Goal: Information Seeking & Learning: Learn about a topic

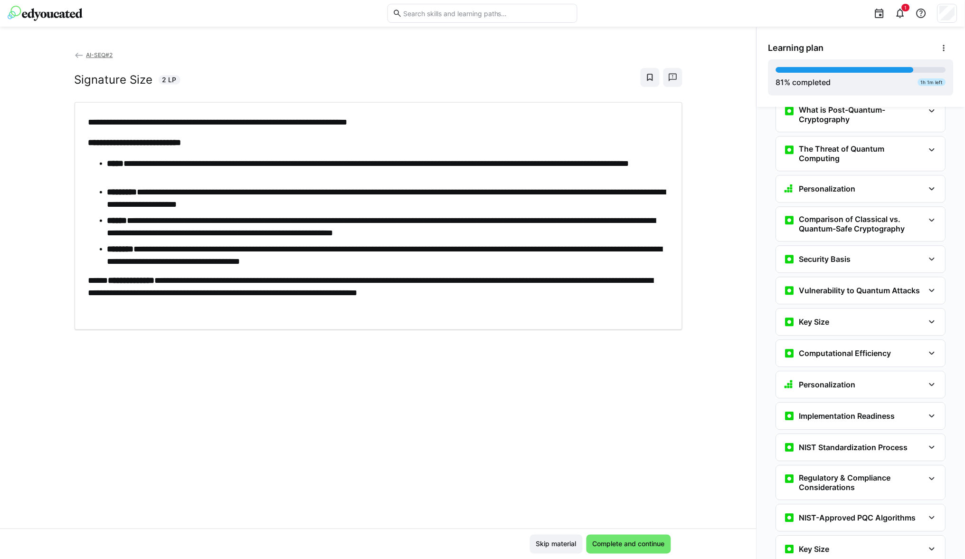
scroll to position [1632, 0]
drag, startPoint x: 306, startPoint y: 281, endPoint x: 109, endPoint y: 281, distance: 196.7
click at [109, 281] on p "**********" at bounding box center [378, 286] width 581 height 25
copy p "**********"
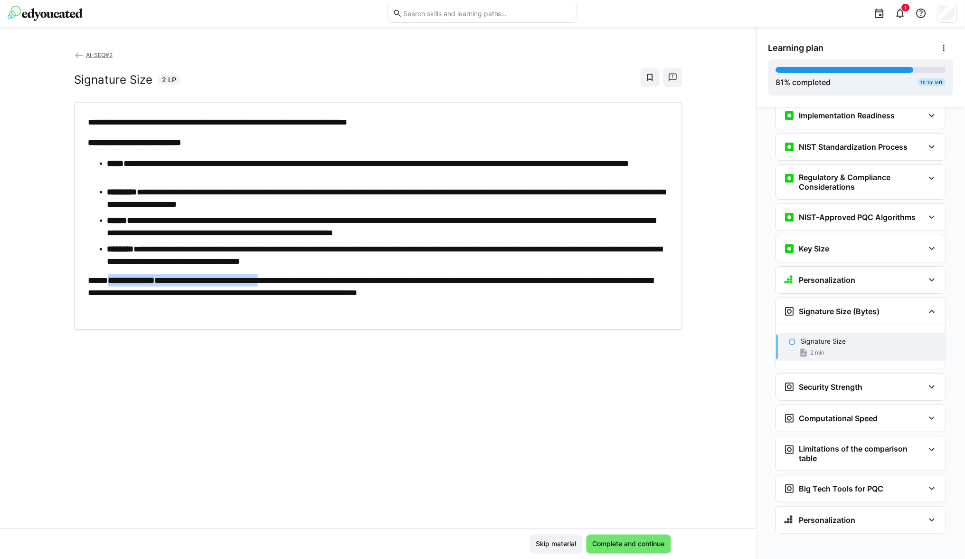
scroll to position [1930, 0]
click at [630, 544] on span "Complete and continue" at bounding box center [628, 544] width 75 height 10
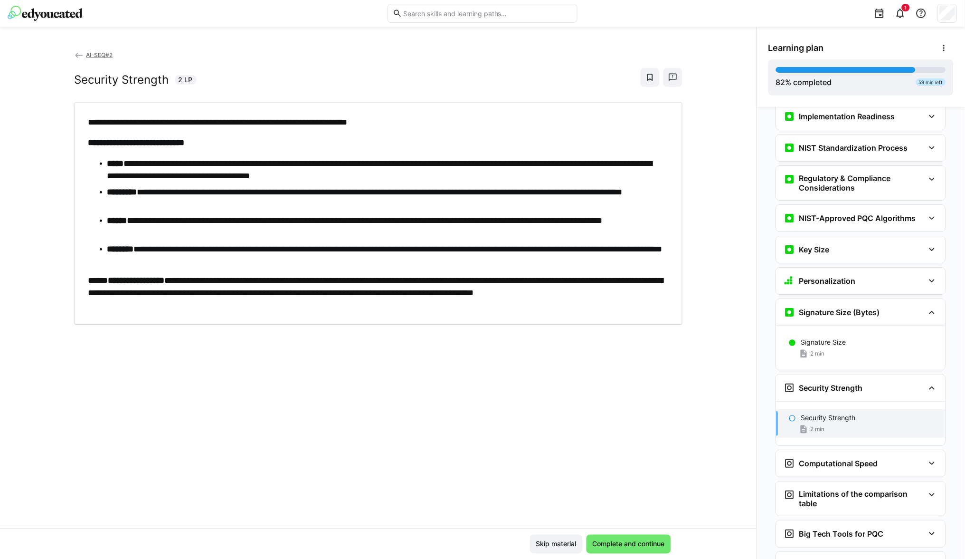
click at [298, 211] on ul "**********" at bounding box center [378, 212] width 581 height 110
click at [621, 549] on span "Complete and continue" at bounding box center [629, 543] width 85 height 19
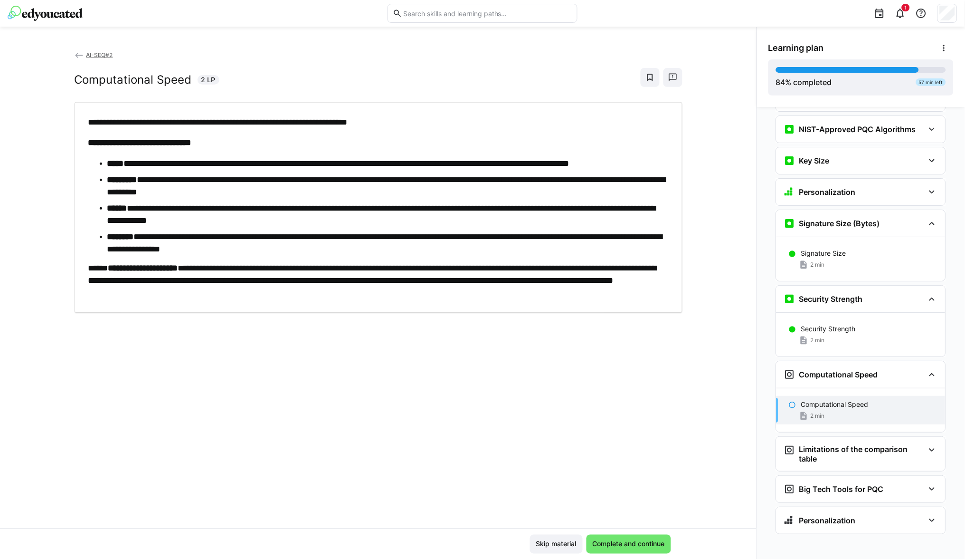
scroll to position [2019, 0]
click at [615, 544] on span "Complete and continue" at bounding box center [628, 544] width 75 height 10
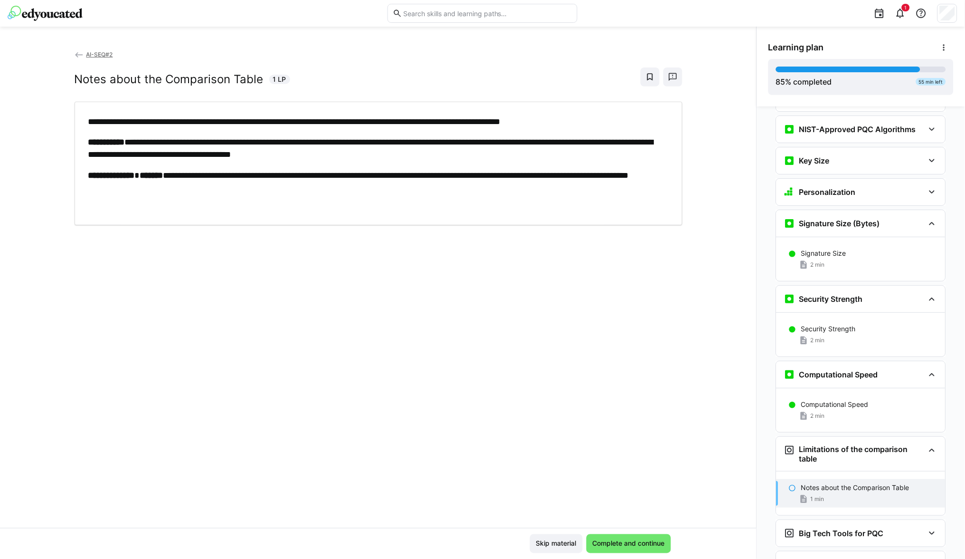
scroll to position [50, 0]
click at [619, 541] on span "Complete and continue" at bounding box center [628, 544] width 75 height 10
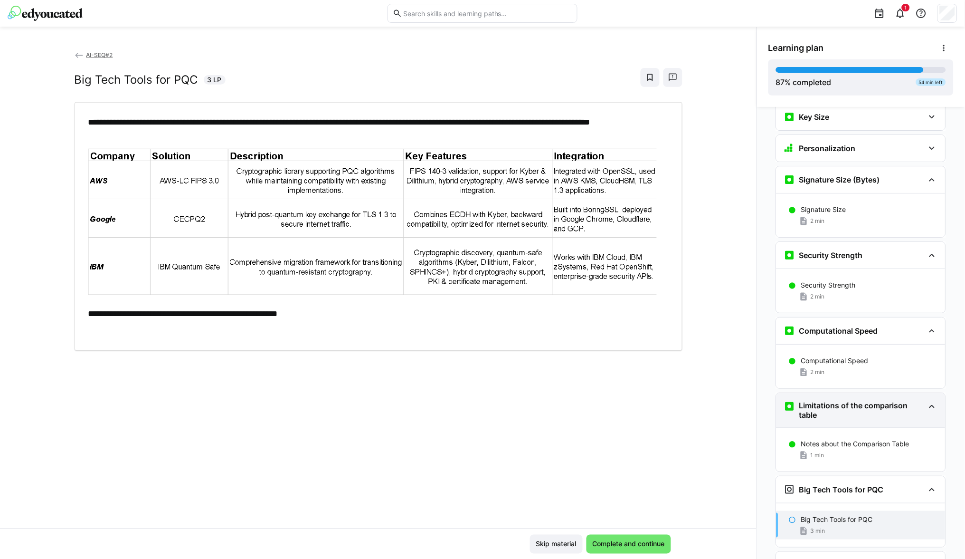
scroll to position [2091, 0]
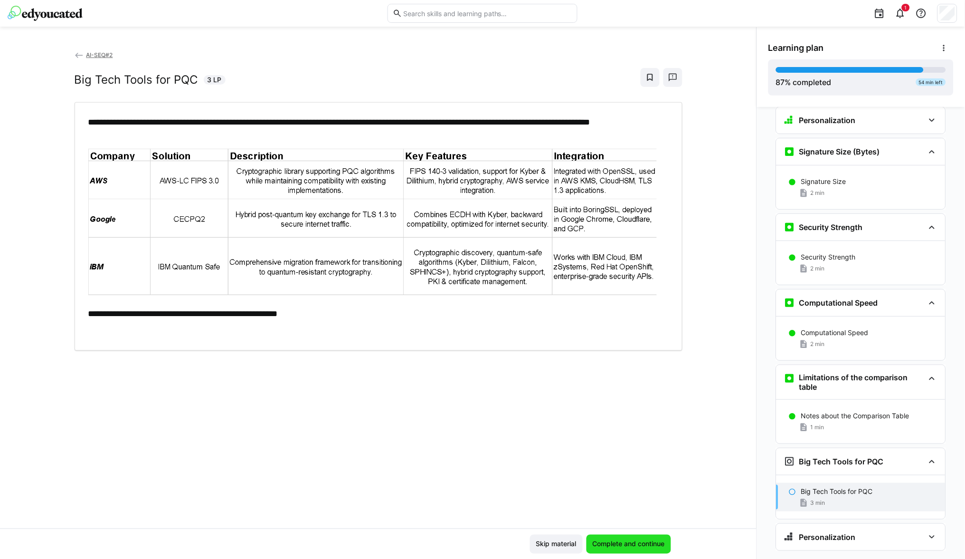
click at [616, 548] on span "Complete and continue" at bounding box center [628, 544] width 75 height 10
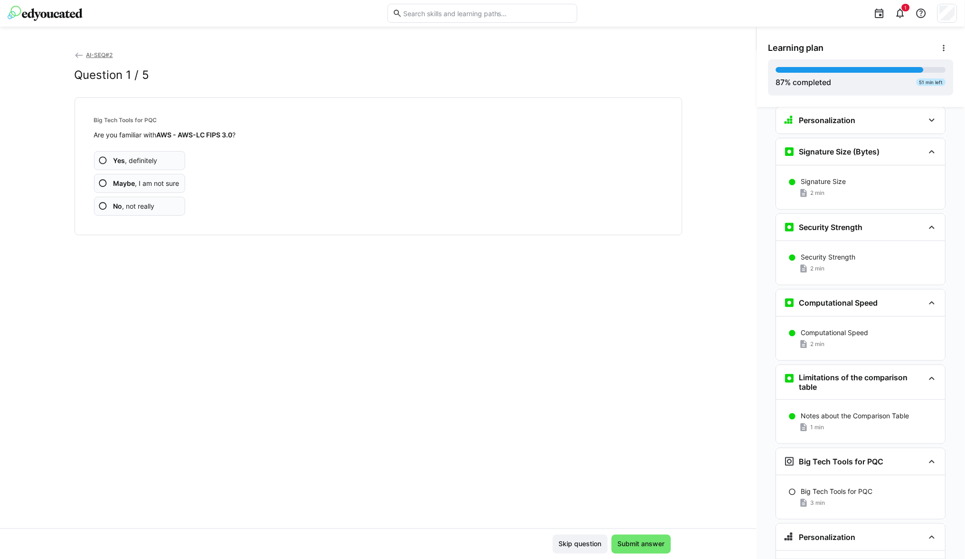
scroll to position [2107, 0]
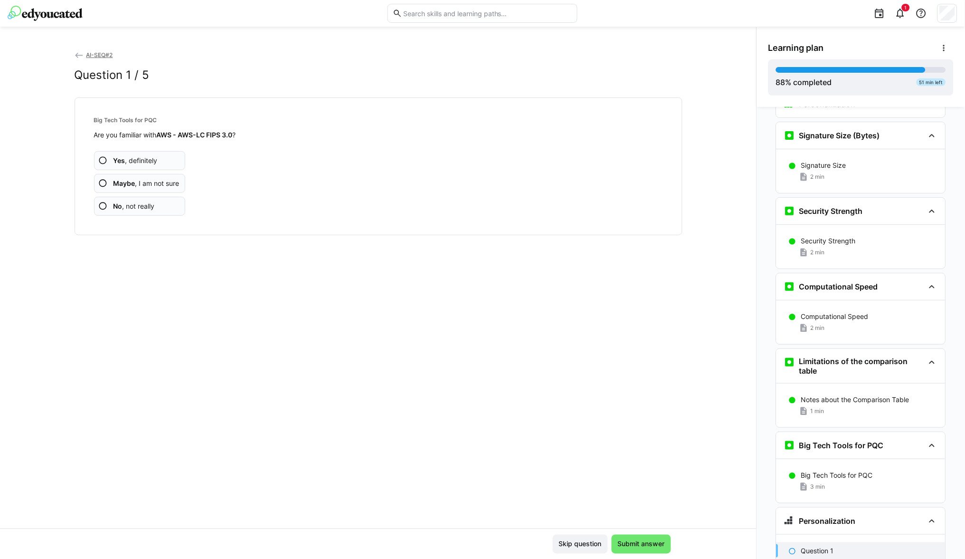
click at [100, 208] on eds-icon at bounding box center [103, 206] width 10 height 10
click at [439, 443] on div "AI-SEQ#2 Question 2 / 5 Big Tech Tools for PQC Are you familiar with Google - C…" at bounding box center [378, 289] width 757 height 478
click at [100, 204] on eds-icon at bounding box center [103, 206] width 10 height 10
click at [101, 204] on eds-icon at bounding box center [103, 206] width 10 height 10
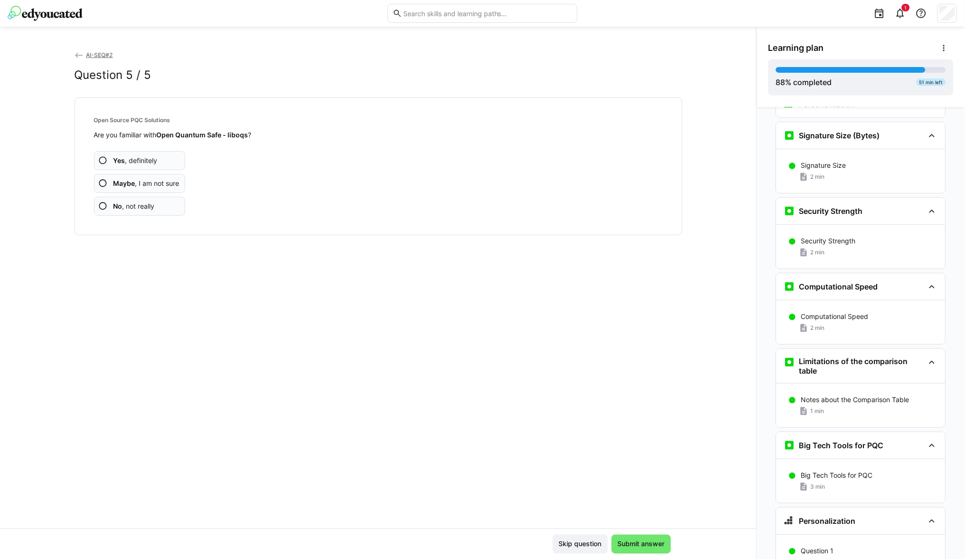
click at [101, 204] on eds-icon at bounding box center [103, 206] width 10 height 10
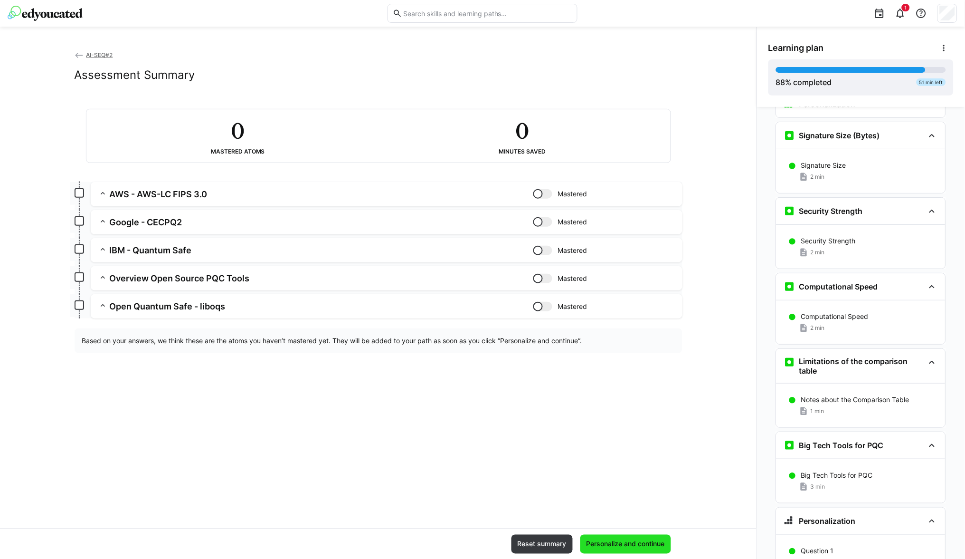
click at [617, 544] on span "Personalize and continue" at bounding box center [625, 544] width 81 height 10
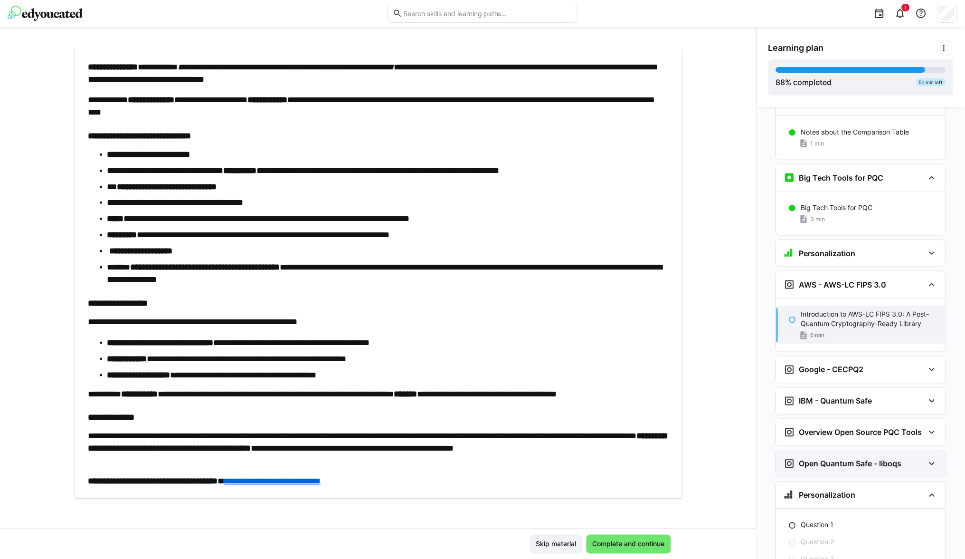
scroll to position [2372, 0]
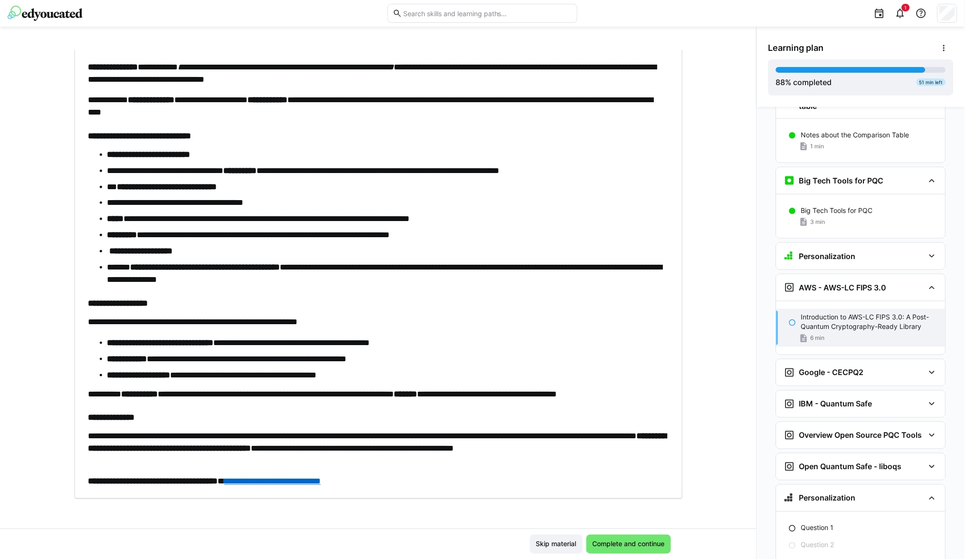
click at [318, 477] on link "**********" at bounding box center [273, 481] width 96 height 9
click at [608, 546] on span "Complete and continue" at bounding box center [628, 544] width 75 height 10
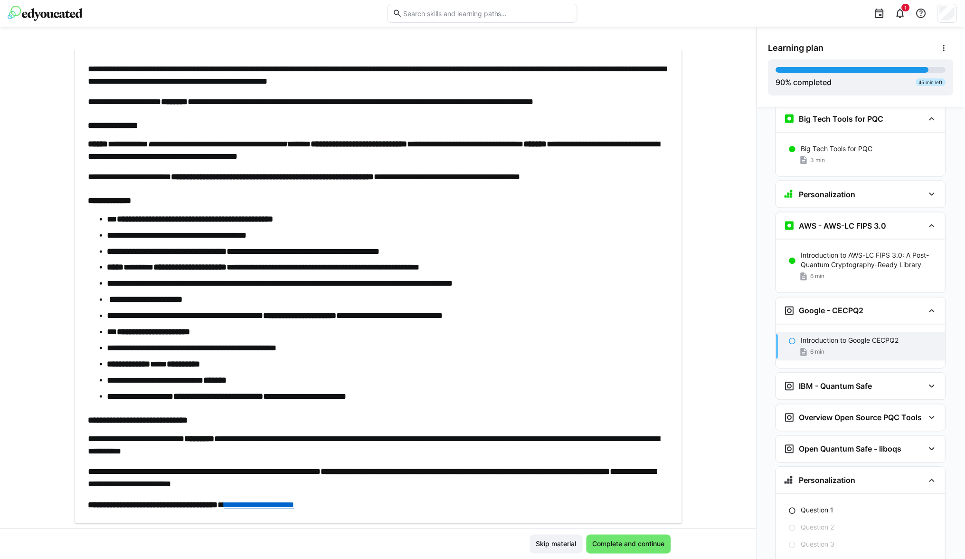
scroll to position [56, 0]
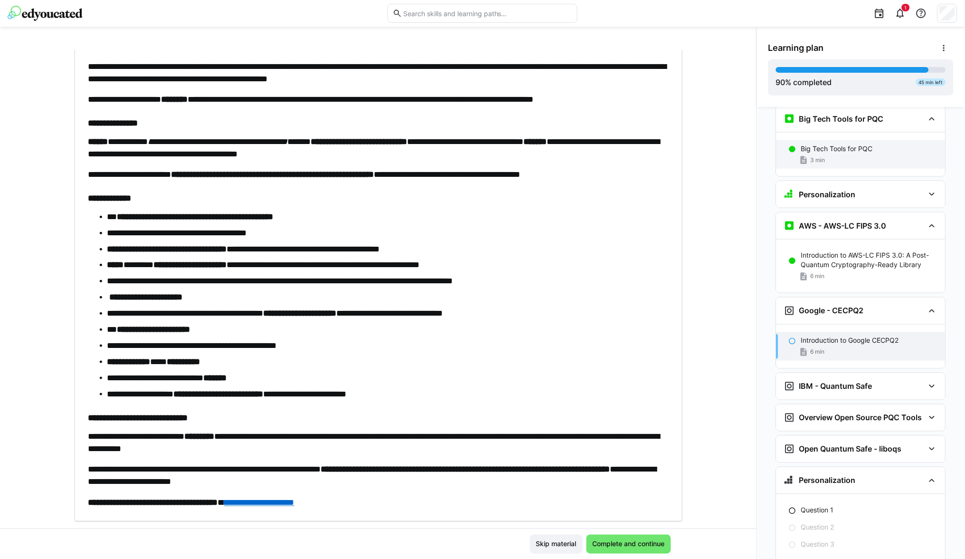
click at [825, 149] on div "Big Tech Tools for PQC 3 min" at bounding box center [861, 154] width 169 height 29
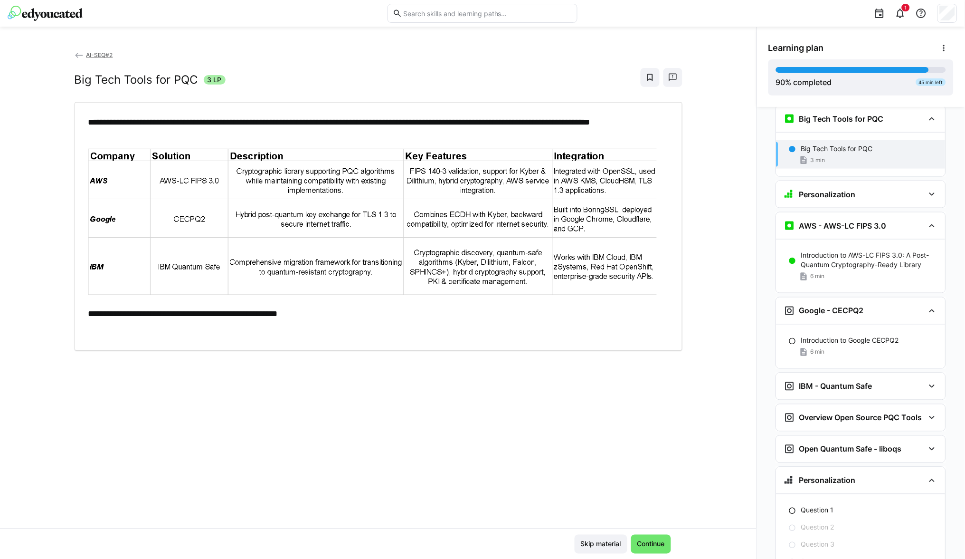
scroll to position [2427, 0]
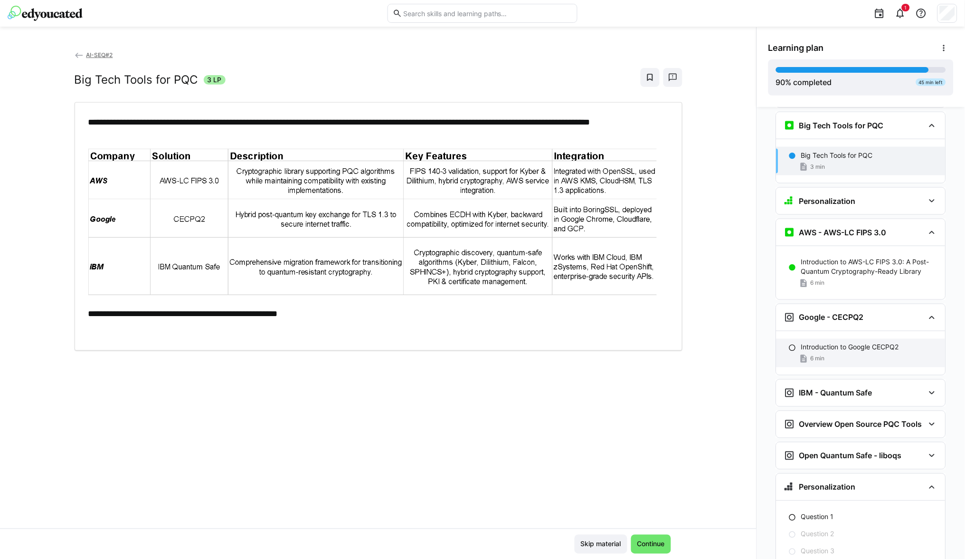
click at [827, 343] on p "Introduction to Google CECPQ2" at bounding box center [850, 348] width 98 height 10
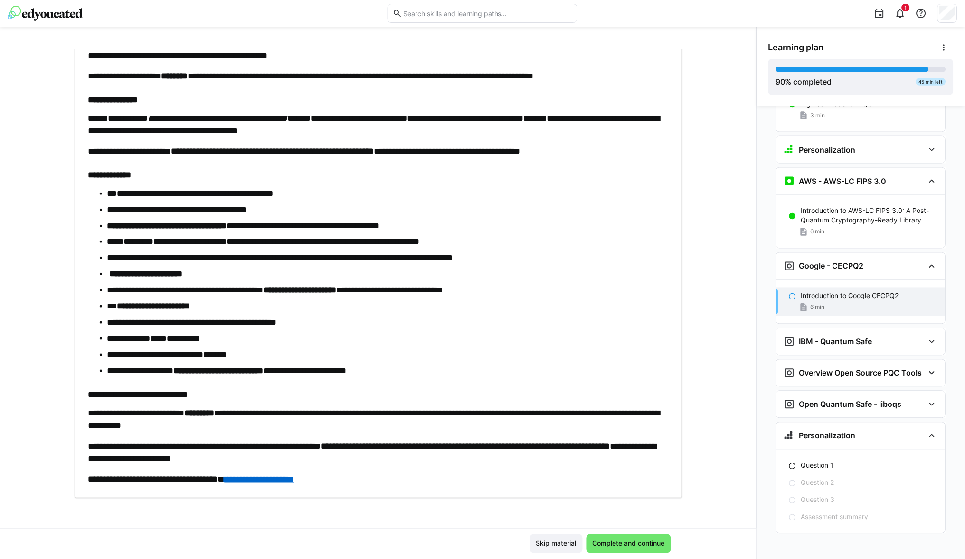
scroll to position [50, 0]
click at [290, 479] on link "**********" at bounding box center [260, 480] width 70 height 9
click at [620, 546] on span "Complete and continue" at bounding box center [628, 544] width 75 height 10
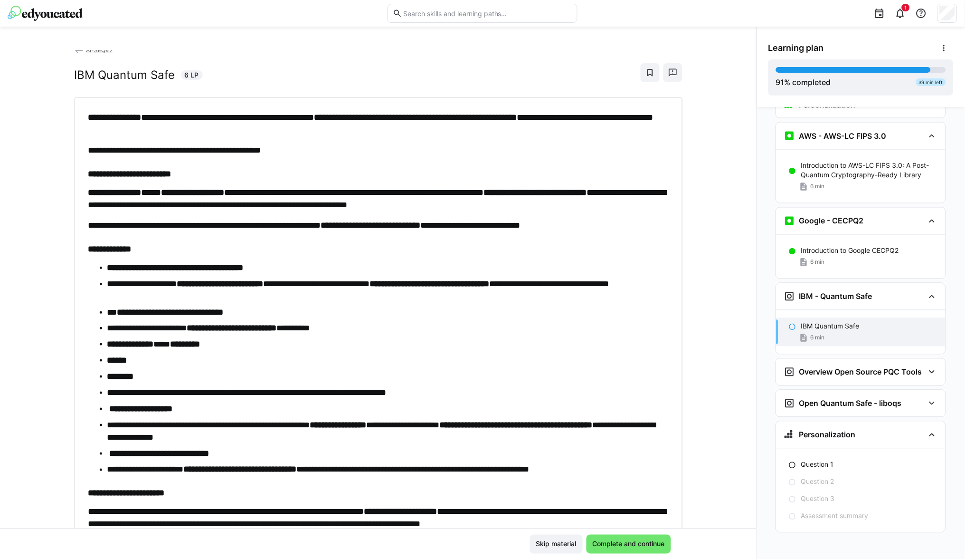
scroll to position [2522, 0]
click at [900, 13] on eds-icon at bounding box center [900, 13] width 11 height 11
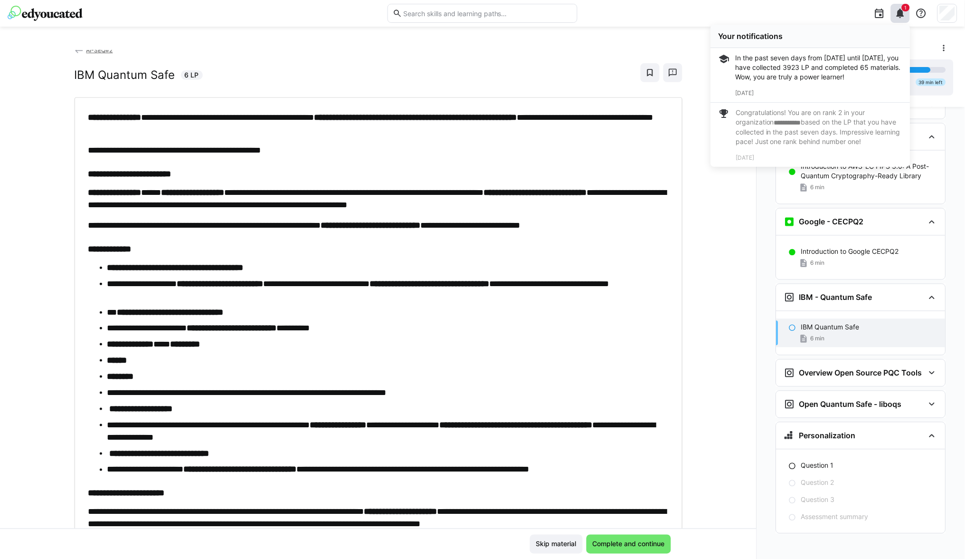
click at [832, 26] on div "Your notifications" at bounding box center [811, 36] width 200 height 23
click at [841, 32] on div "Your notifications" at bounding box center [811, 36] width 184 height 10
click at [901, 18] on eds-icon at bounding box center [900, 13] width 11 height 11
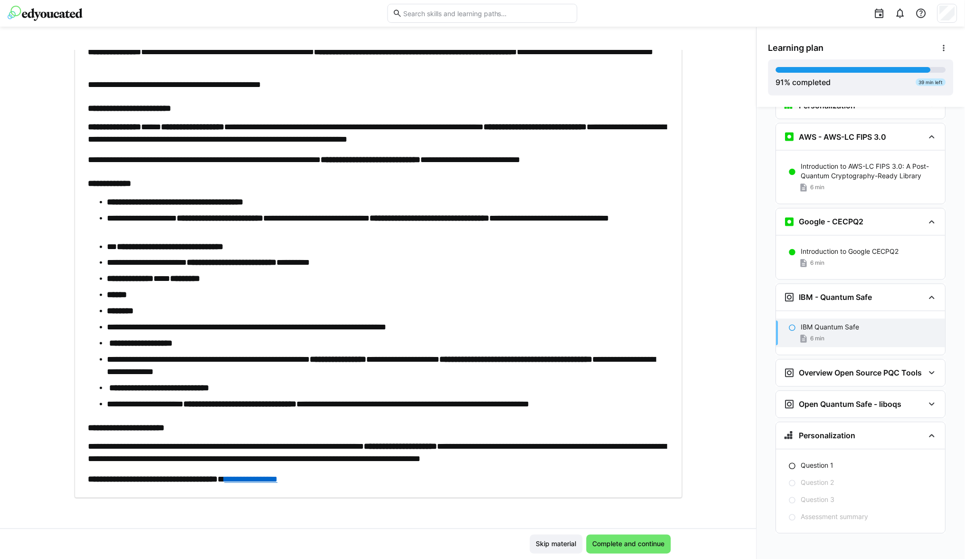
scroll to position [70, 0]
click at [278, 477] on link "**********" at bounding box center [251, 479] width 53 height 9
click at [607, 545] on span "Complete and continue" at bounding box center [628, 544] width 75 height 10
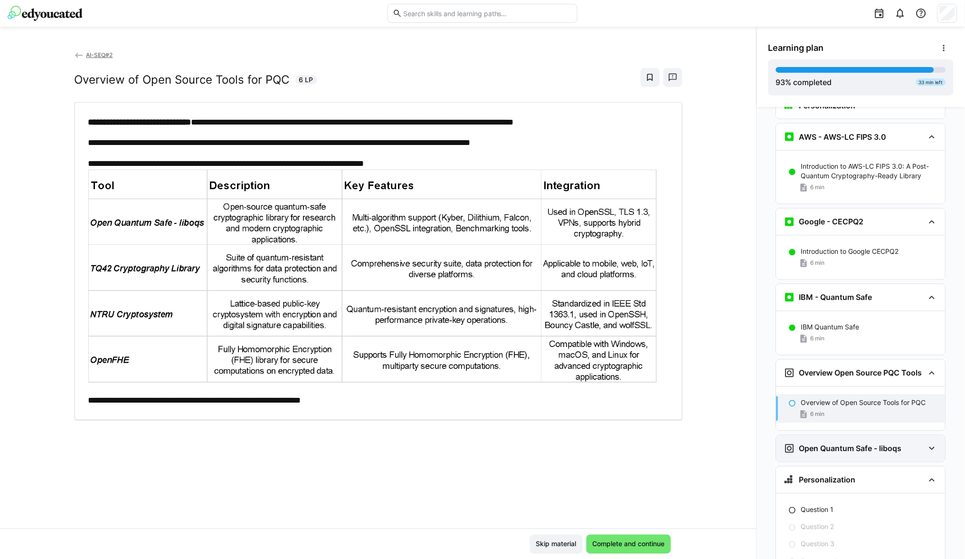
click at [822, 448] on h3 "Open Quantum Safe - liboqs" at bounding box center [851, 449] width 103 height 10
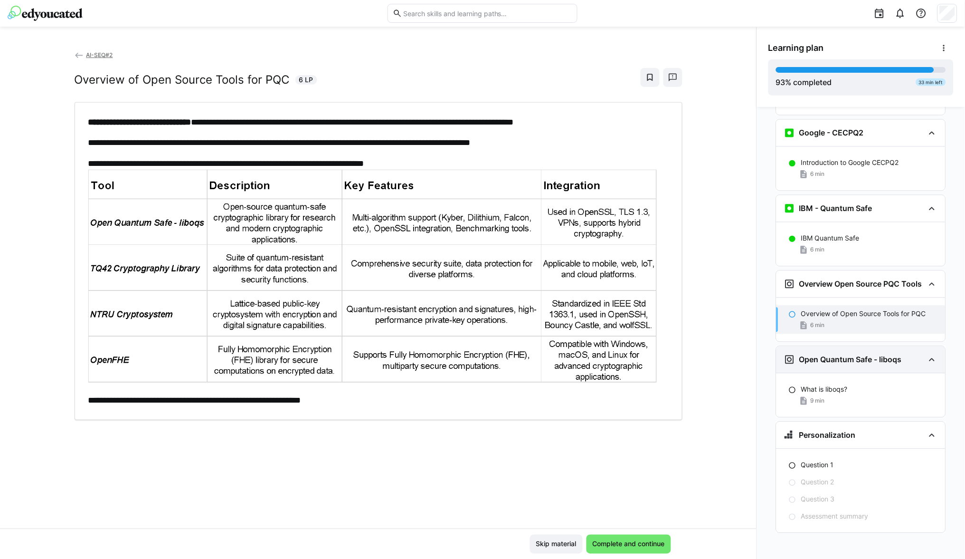
scroll to position [2611, 0]
drag, startPoint x: 790, startPoint y: 313, endPoint x: 783, endPoint y: 316, distance: 7.4
click at [783, 316] on div "Overview of Open Source Tools for PQC 6 min" at bounding box center [861, 320] width 169 height 29
click at [616, 546] on span "Complete and continue" at bounding box center [628, 544] width 75 height 10
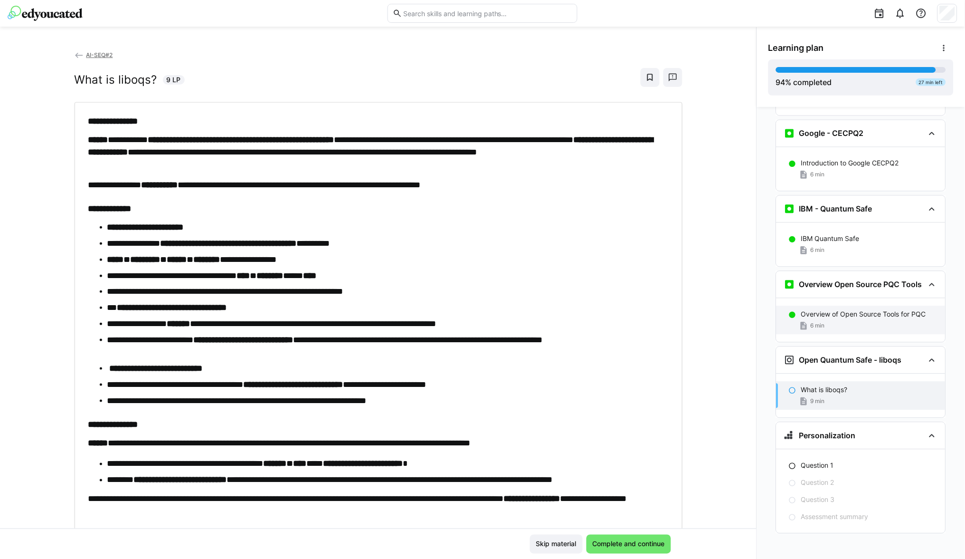
click at [823, 321] on div "6 min" at bounding box center [869, 326] width 137 height 10
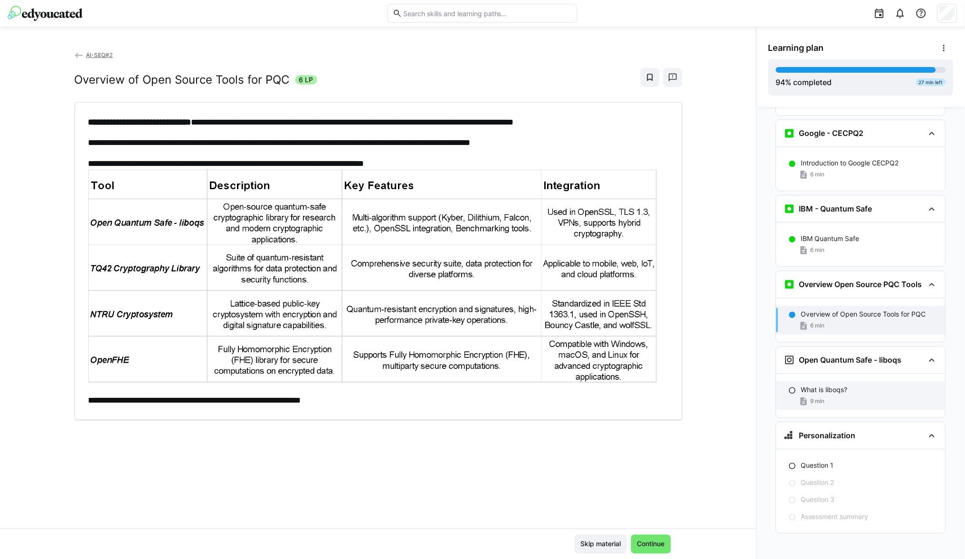
click at [828, 385] on p "What is liboqs?" at bounding box center [824, 390] width 47 height 10
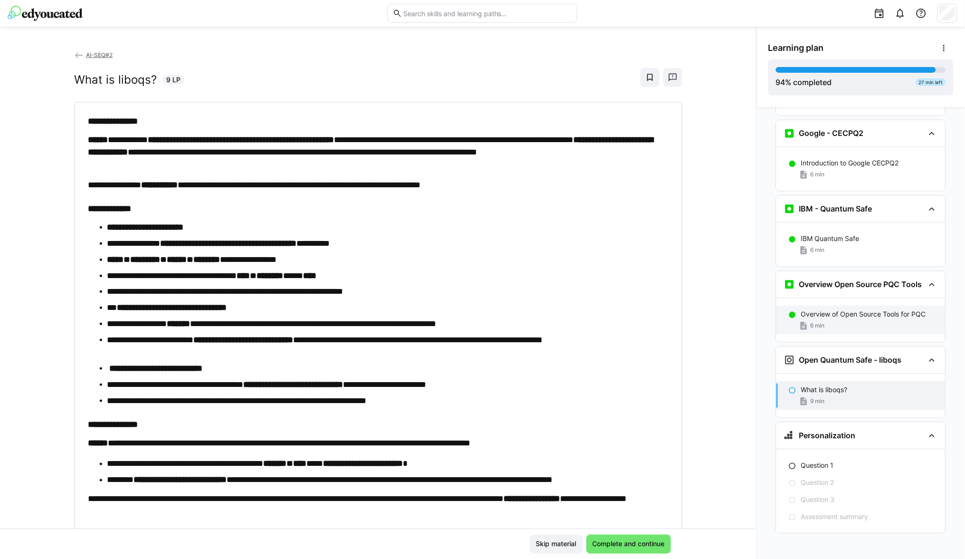
click at [883, 306] on div "Overview of Open Source Tools for PQC 6 min" at bounding box center [861, 320] width 169 height 29
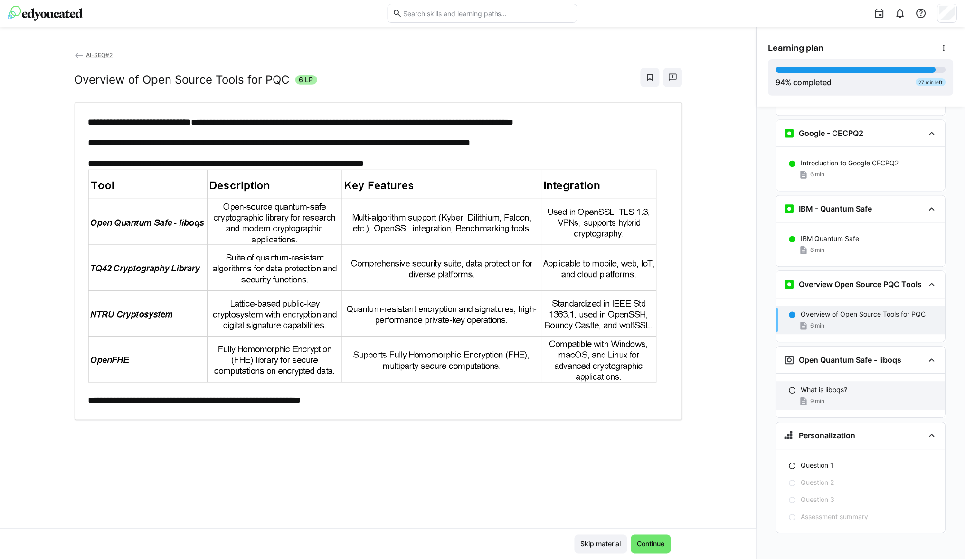
click at [830, 397] on div "9 min" at bounding box center [869, 402] width 137 height 10
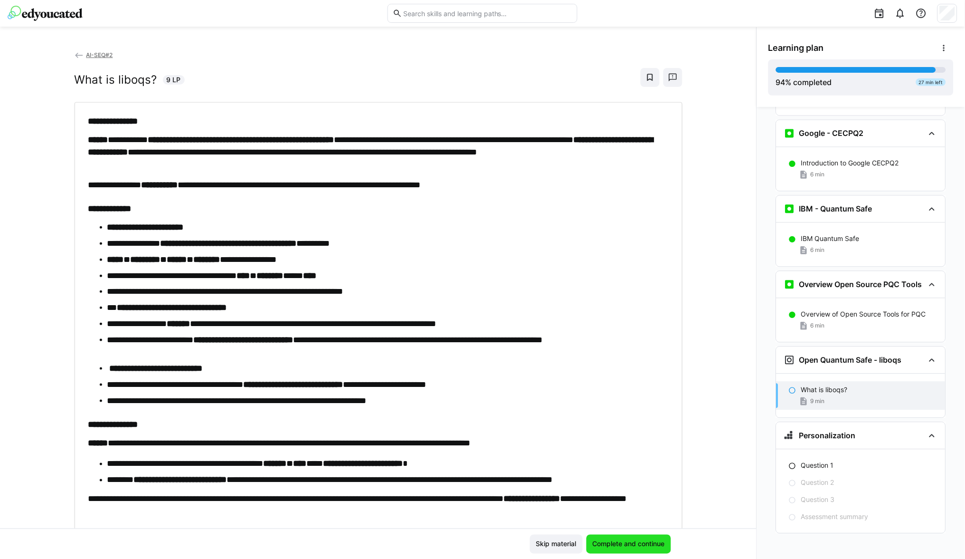
click at [607, 545] on span "Complete and continue" at bounding box center [628, 544] width 75 height 10
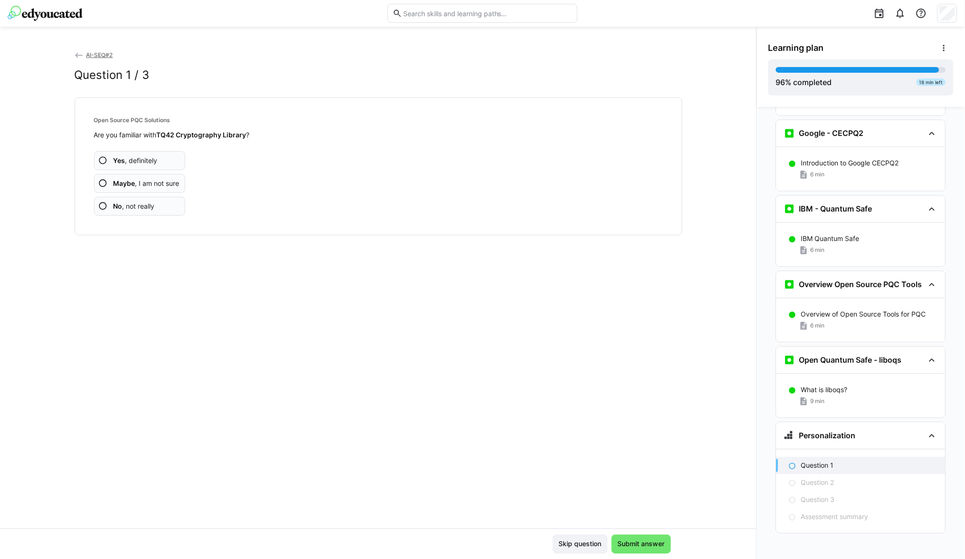
click at [102, 205] on eds-icon at bounding box center [103, 206] width 10 height 10
click at [103, 205] on eds-icon at bounding box center [103, 206] width 10 height 10
click at [103, 204] on eds-icon at bounding box center [103, 206] width 10 height 10
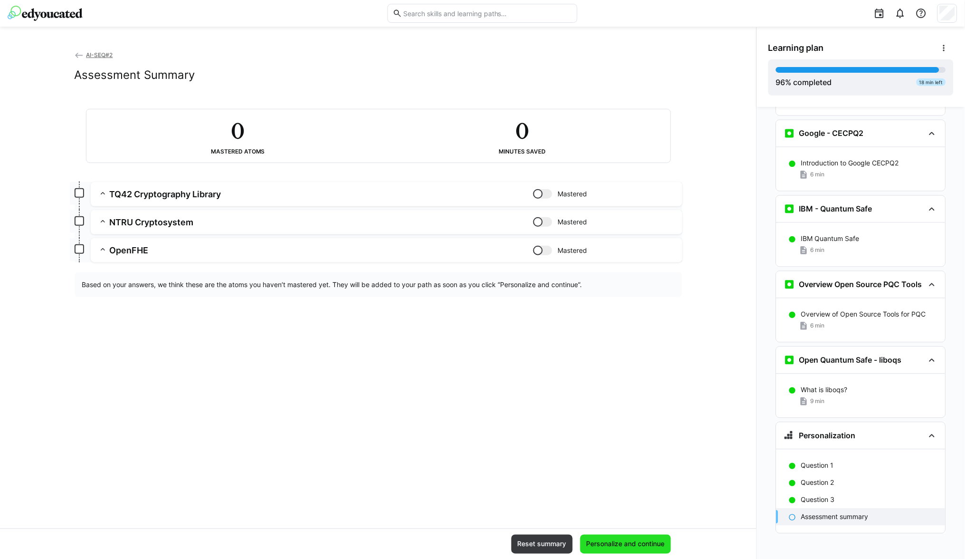
click at [623, 543] on span "Personalize and continue" at bounding box center [625, 544] width 81 height 10
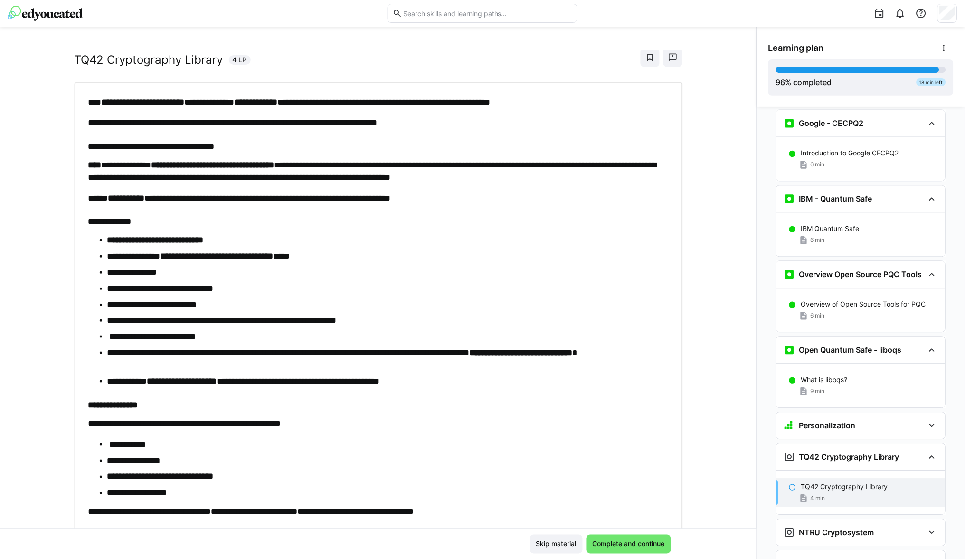
scroll to position [27, 0]
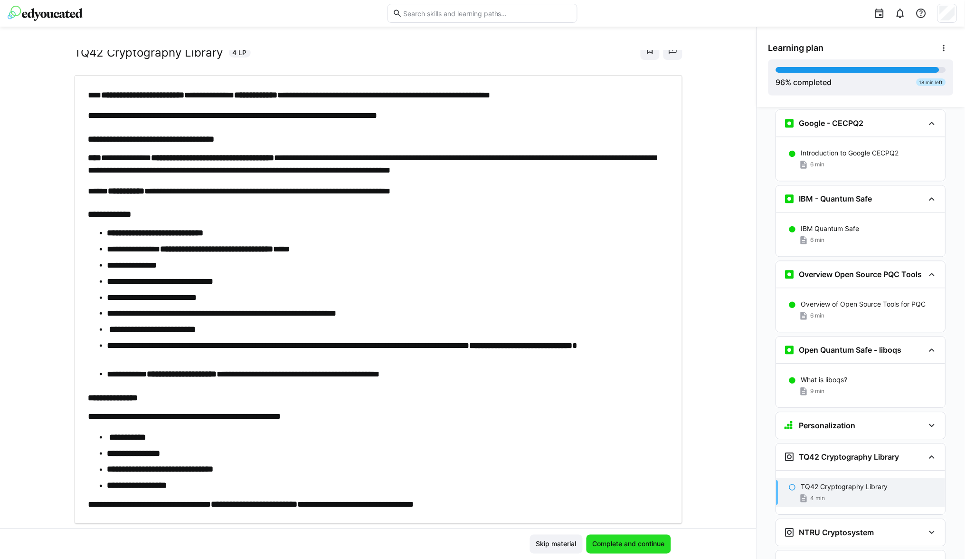
click at [618, 542] on span "Complete and continue" at bounding box center [628, 544] width 75 height 10
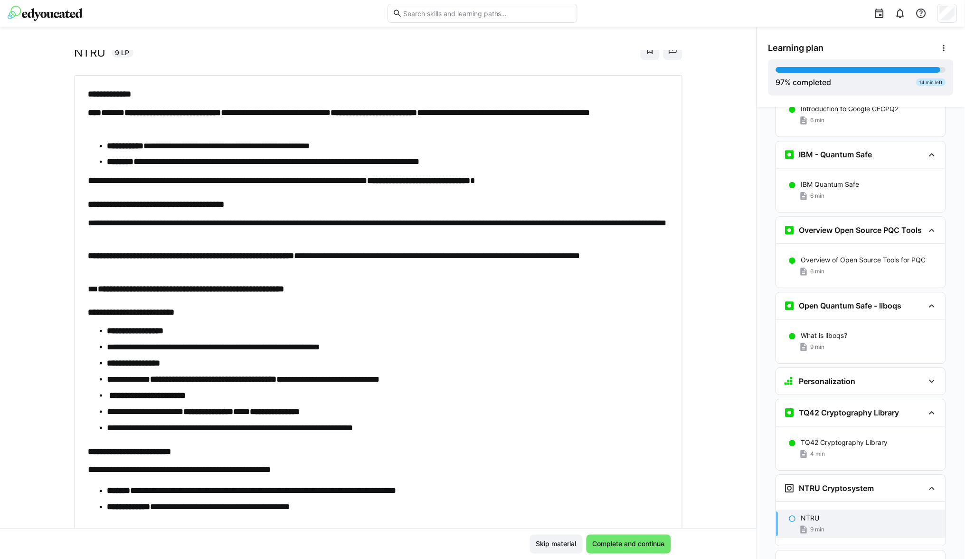
scroll to position [50, 0]
click at [824, 256] on p "Overview of Open Source Tools for PQC" at bounding box center [863, 261] width 125 height 10
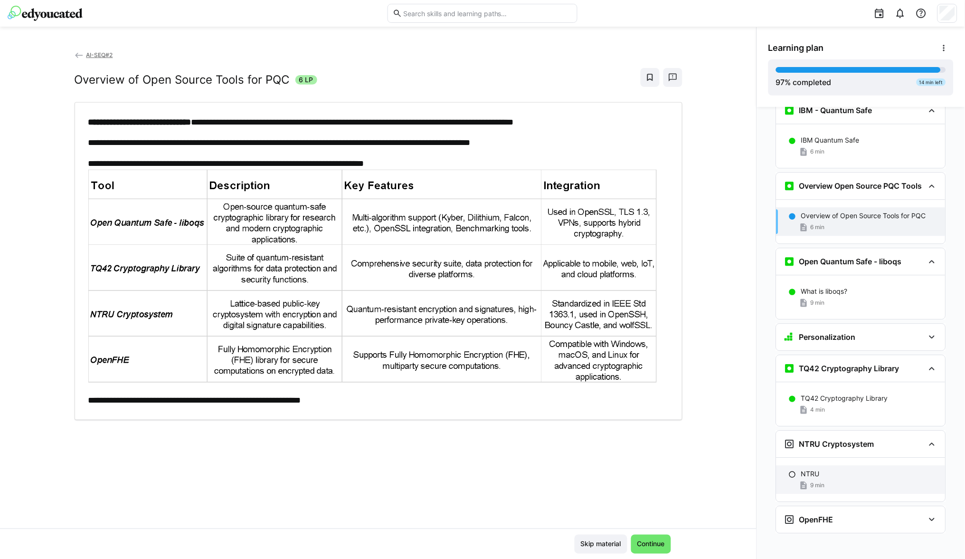
click at [828, 466] on div "NTRU 9 min" at bounding box center [861, 480] width 169 height 29
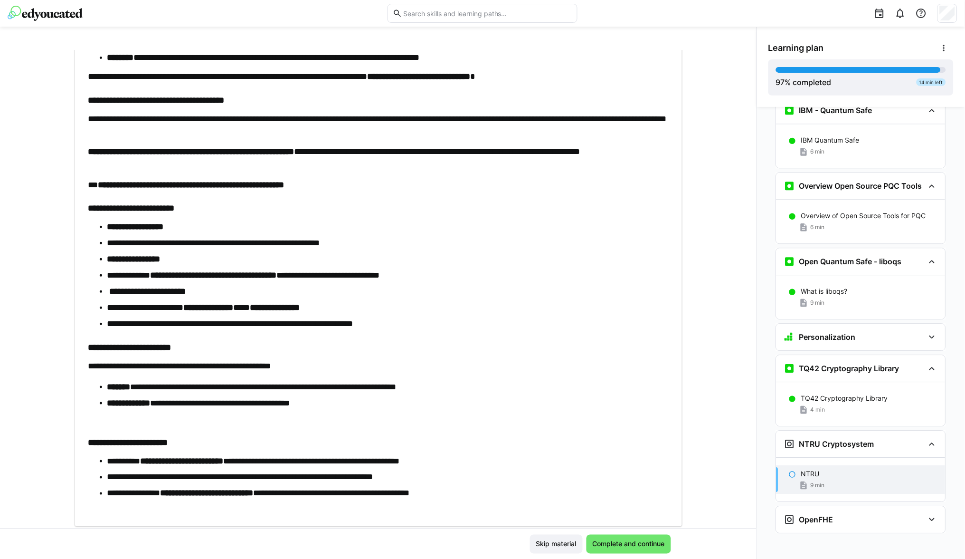
scroll to position [144, 0]
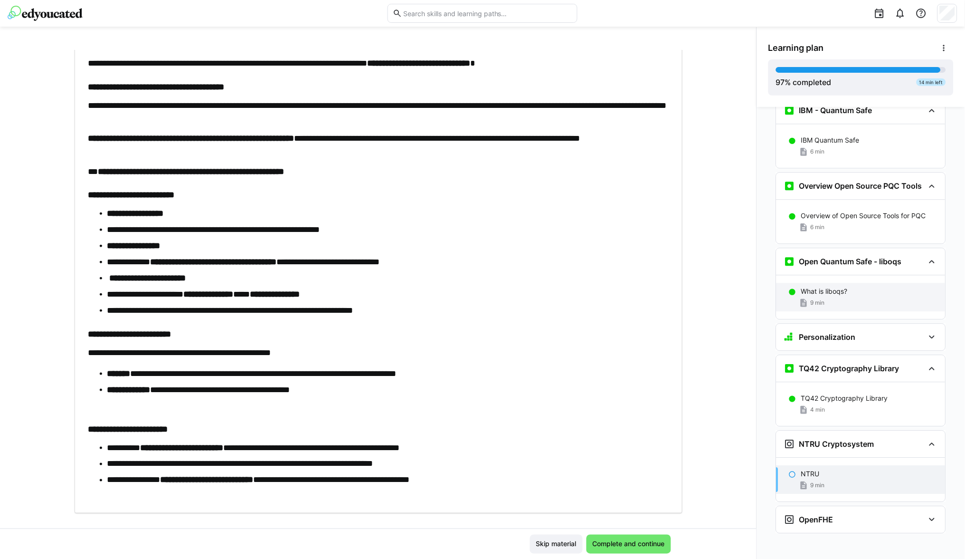
click at [816, 299] on span "9 min" at bounding box center [818, 303] width 14 height 8
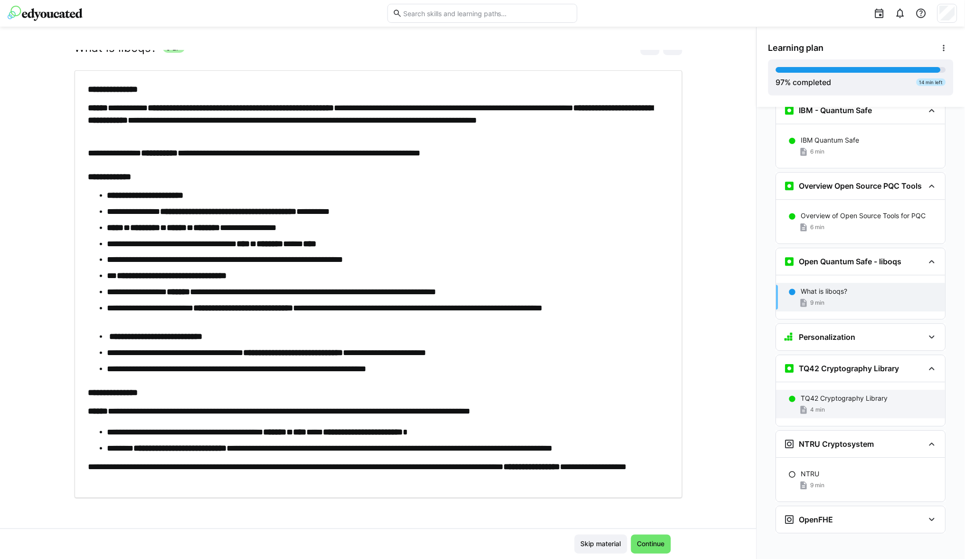
click at [818, 394] on p "TQ42 Cryptography Library" at bounding box center [844, 399] width 87 height 10
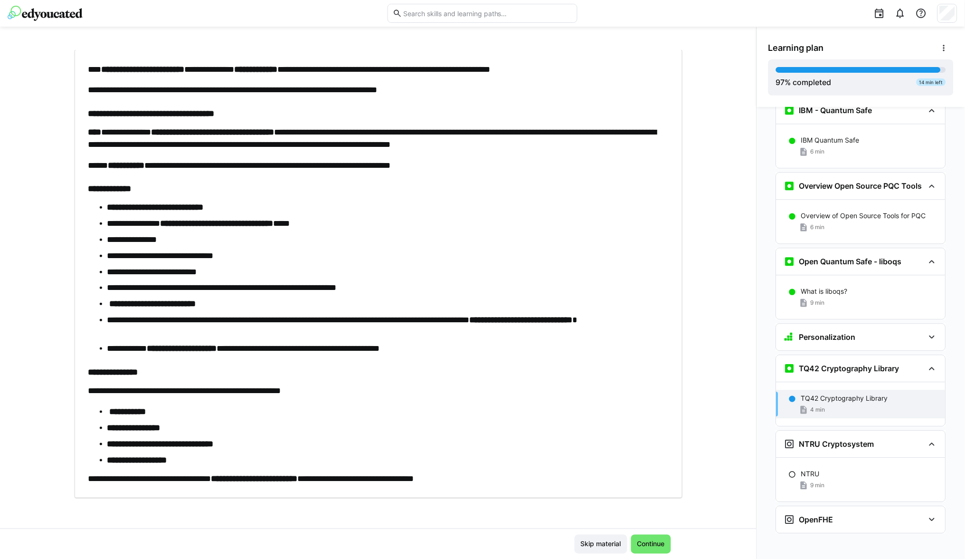
scroll to position [52, 0]
click at [640, 545] on span "Continue" at bounding box center [651, 544] width 30 height 10
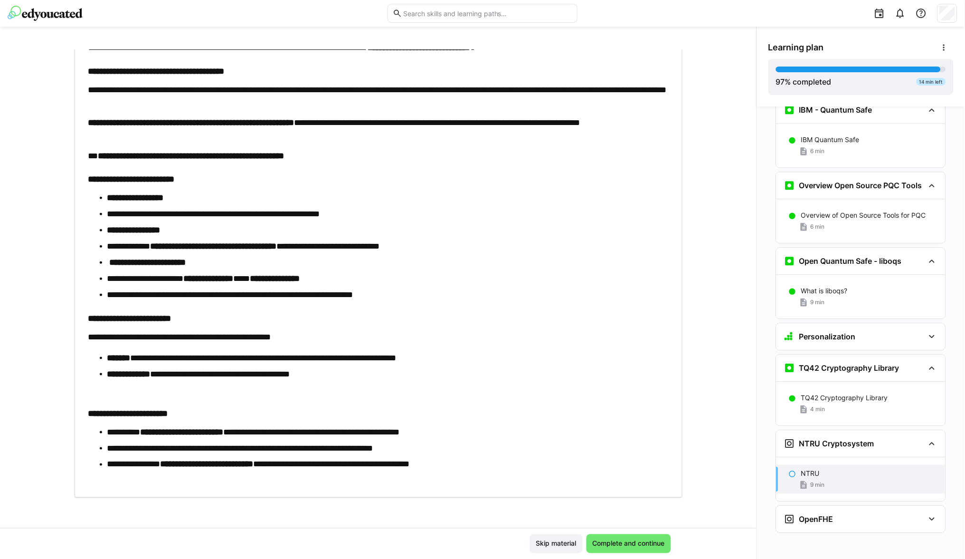
scroll to position [50, 0]
click at [607, 543] on span "Complete and continue" at bounding box center [628, 544] width 75 height 10
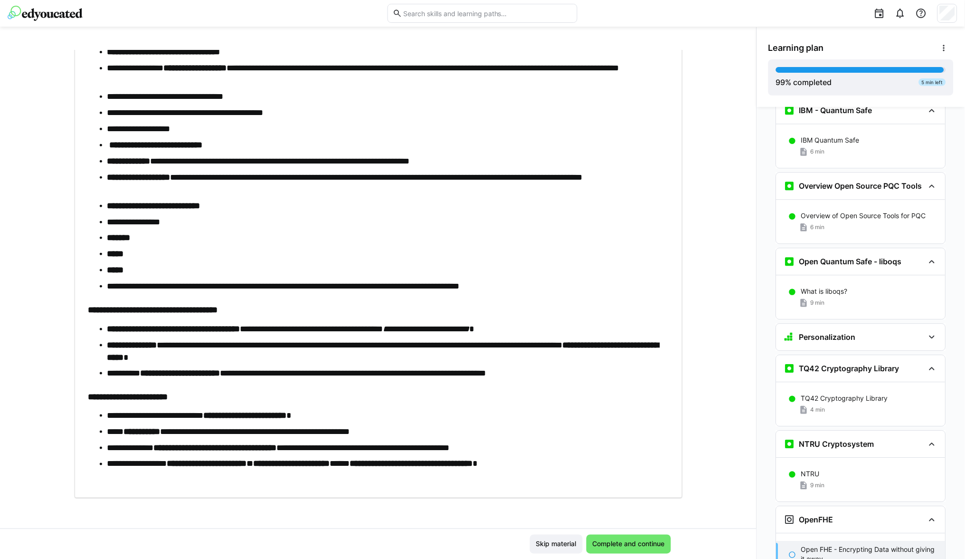
scroll to position [257, 0]
click at [819, 466] on div "NTRU 9 min" at bounding box center [861, 480] width 169 height 29
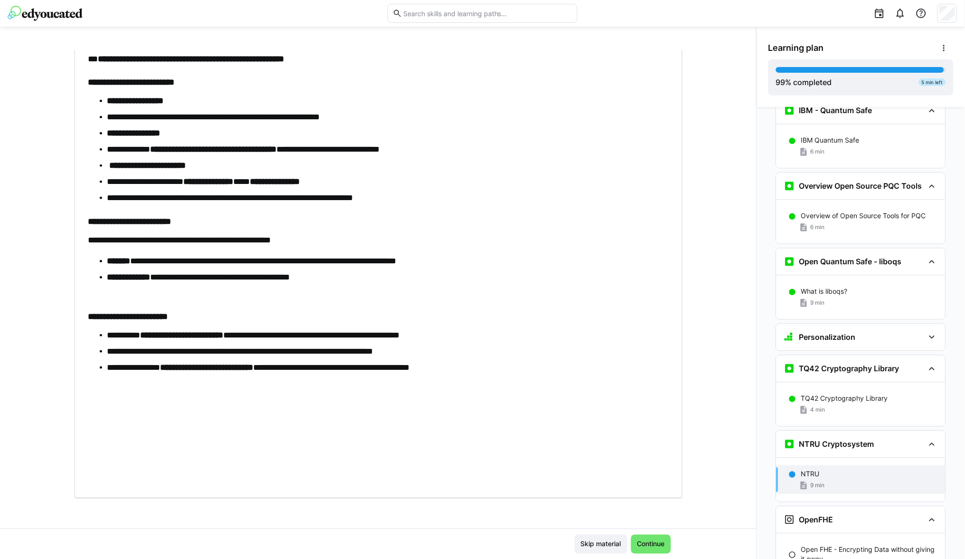
scroll to position [2763, 0]
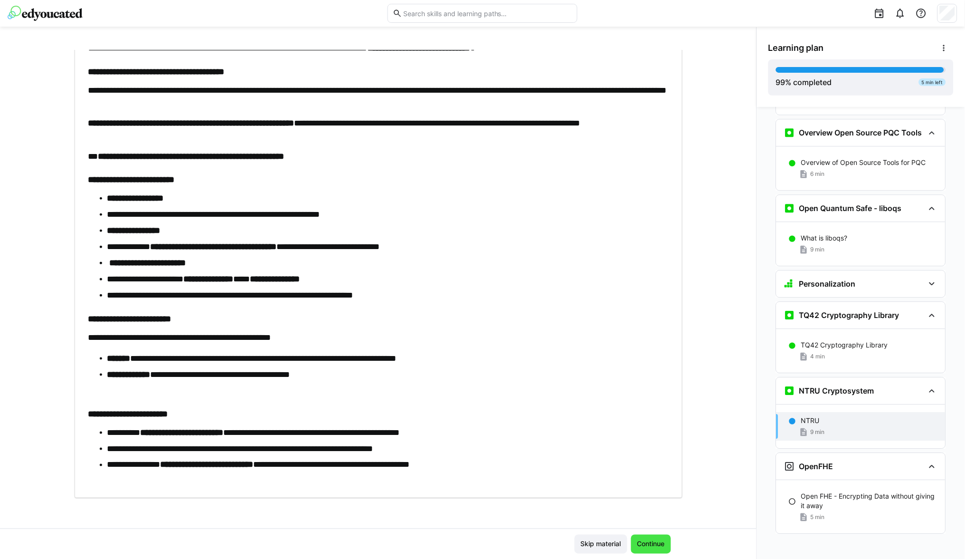
click at [651, 540] on span "Continue" at bounding box center [651, 544] width 30 height 10
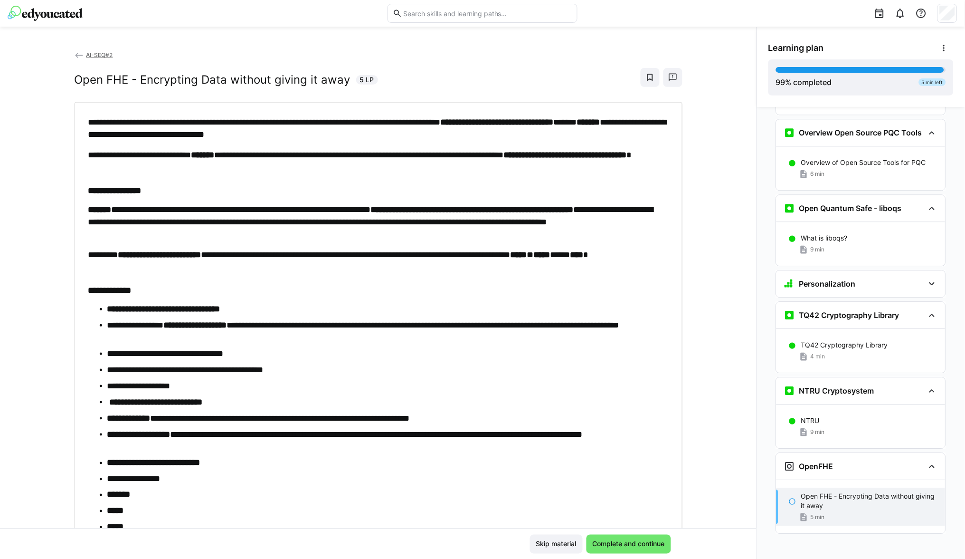
scroll to position [0, 0]
drag, startPoint x: 383, startPoint y: 140, endPoint x: 378, endPoint y: 140, distance: 5.7
click at [378, 140] on div "**********" at bounding box center [378, 428] width 581 height 625
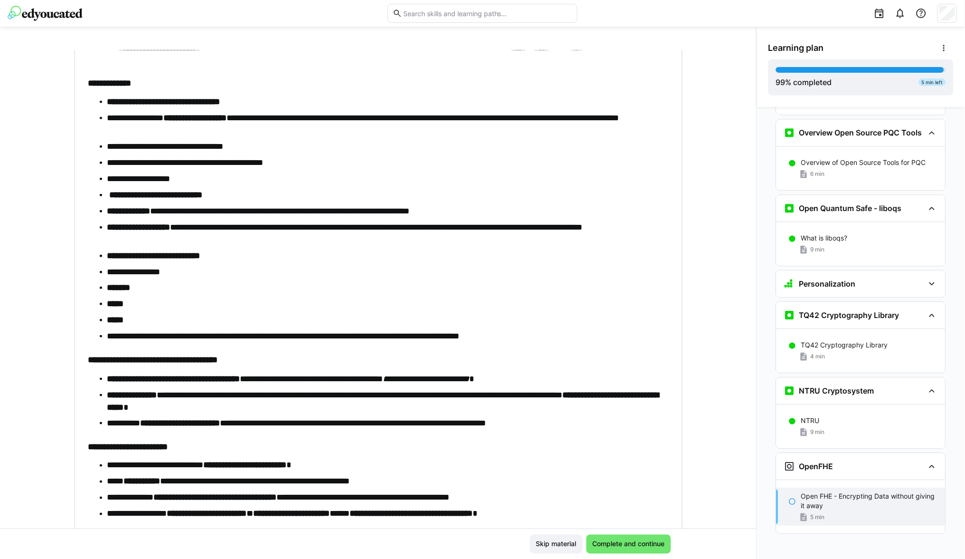
scroll to position [208, 0]
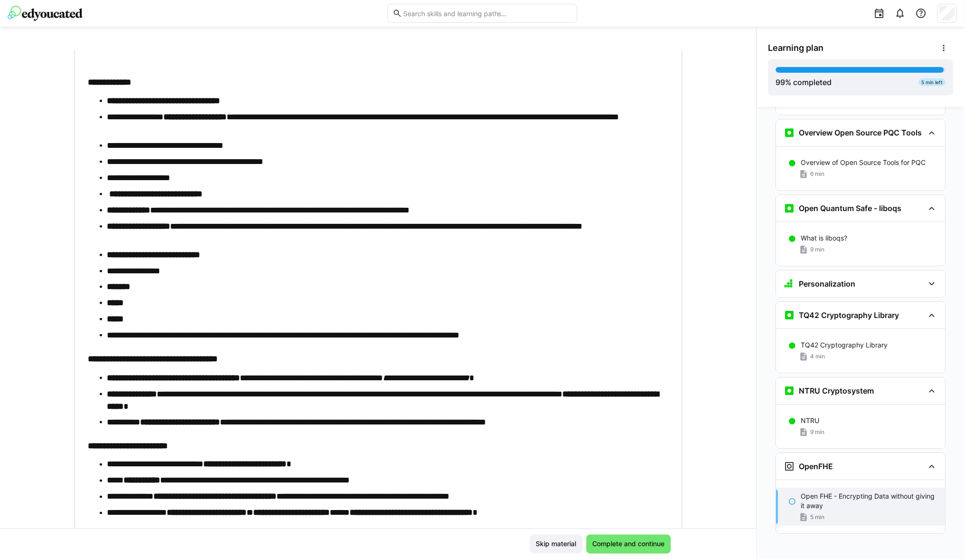
click at [395, 139] on li "**********" at bounding box center [388, 145] width 562 height 12
click at [394, 139] on li "**********" at bounding box center [388, 145] width 562 height 12
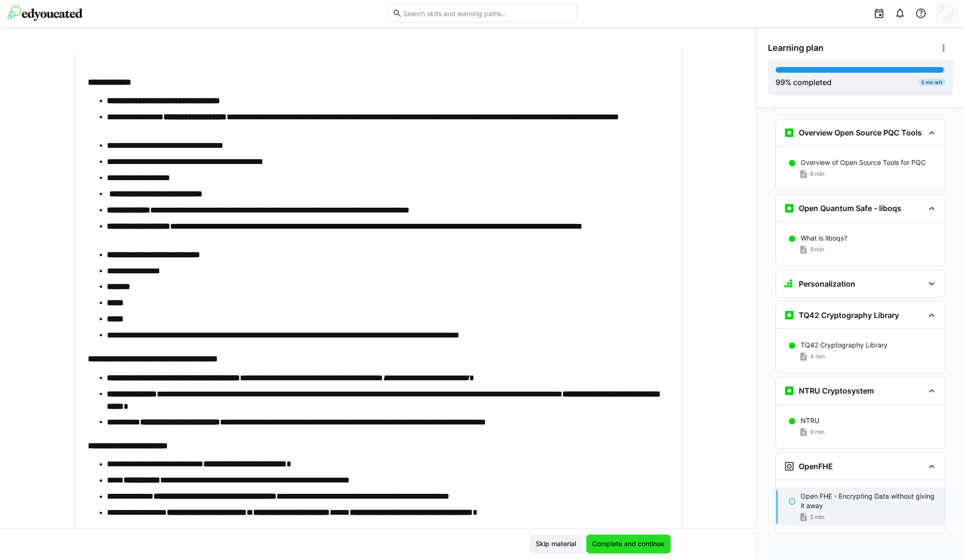
click at [619, 546] on span "Complete and continue" at bounding box center [628, 544] width 75 height 10
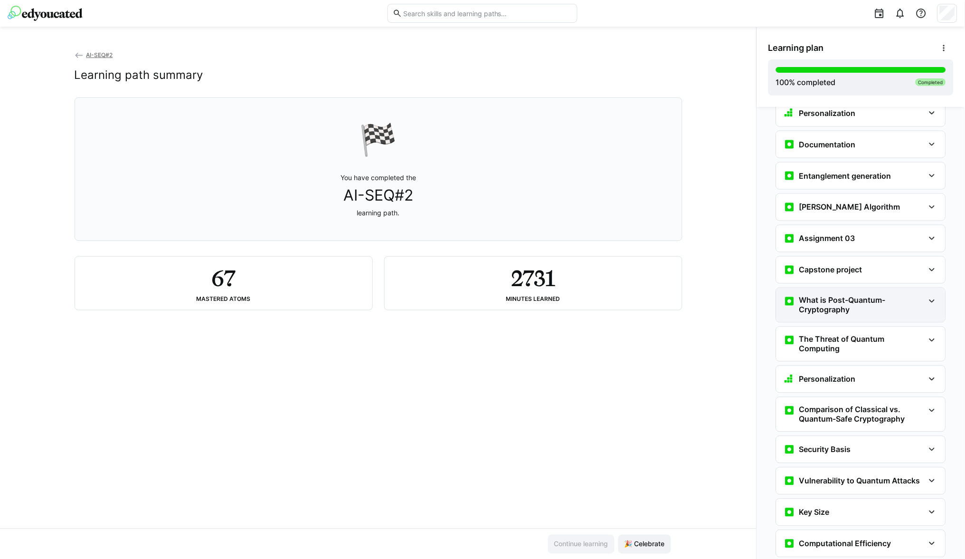
scroll to position [1441, 0]
click at [929, 264] on eds-icon at bounding box center [932, 268] width 11 height 11
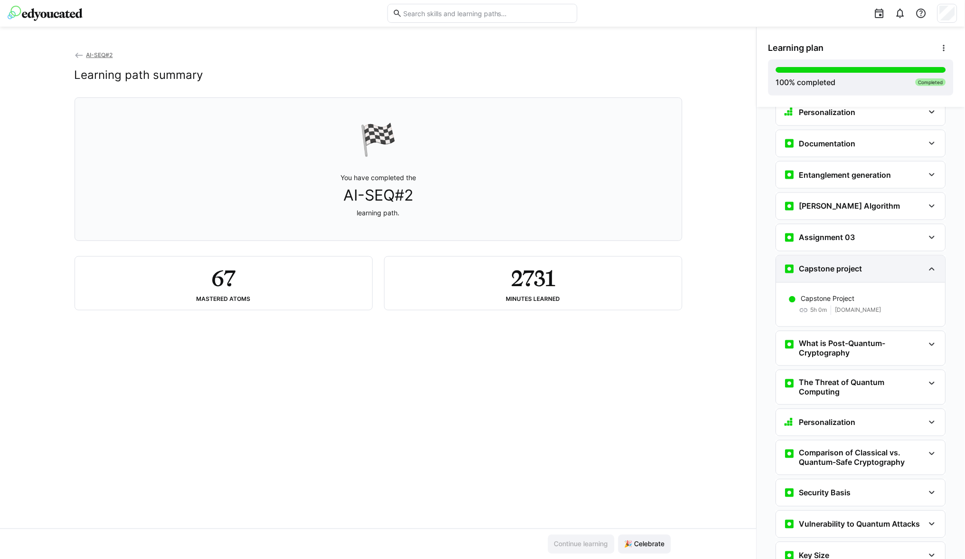
click at [929, 264] on eds-icon at bounding box center [932, 268] width 11 height 11
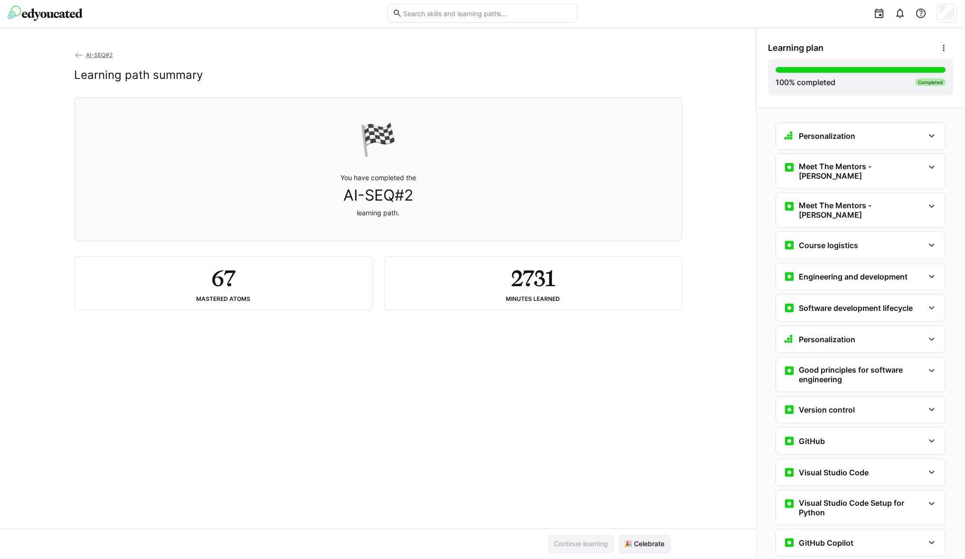
scroll to position [50, 0]
